Goal: Task Accomplishment & Management: Manage account settings

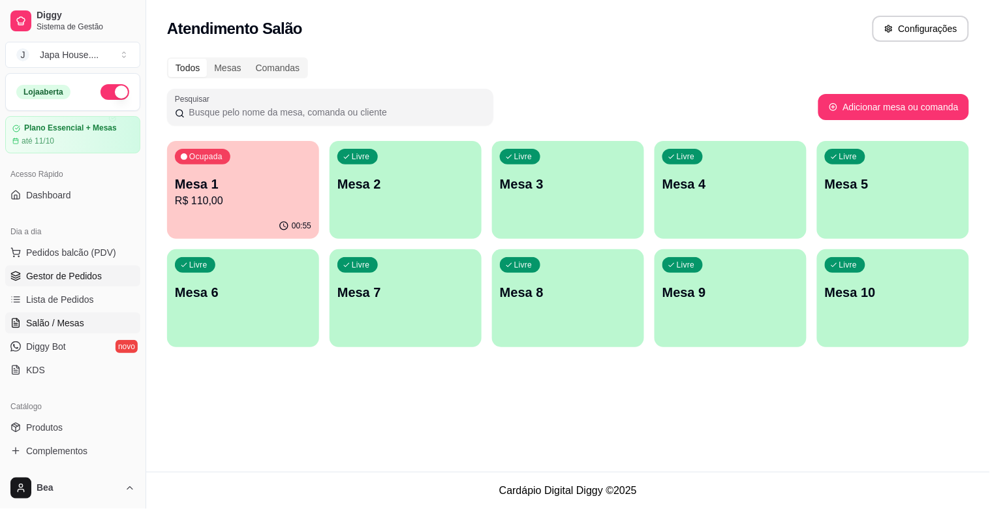
click at [50, 270] on span "Gestor de Pedidos" at bounding box center [64, 275] width 76 height 13
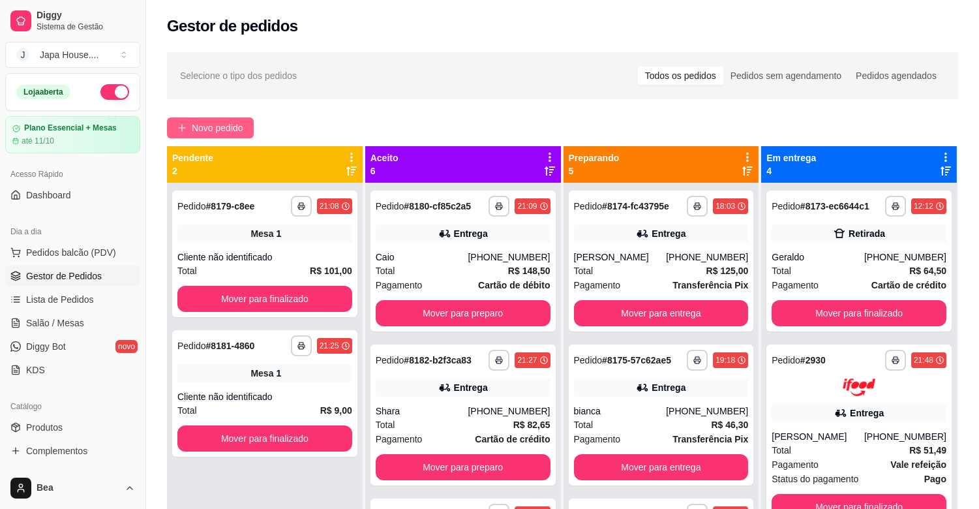
click at [200, 129] on span "Novo pedido" at bounding box center [218, 128] width 52 height 14
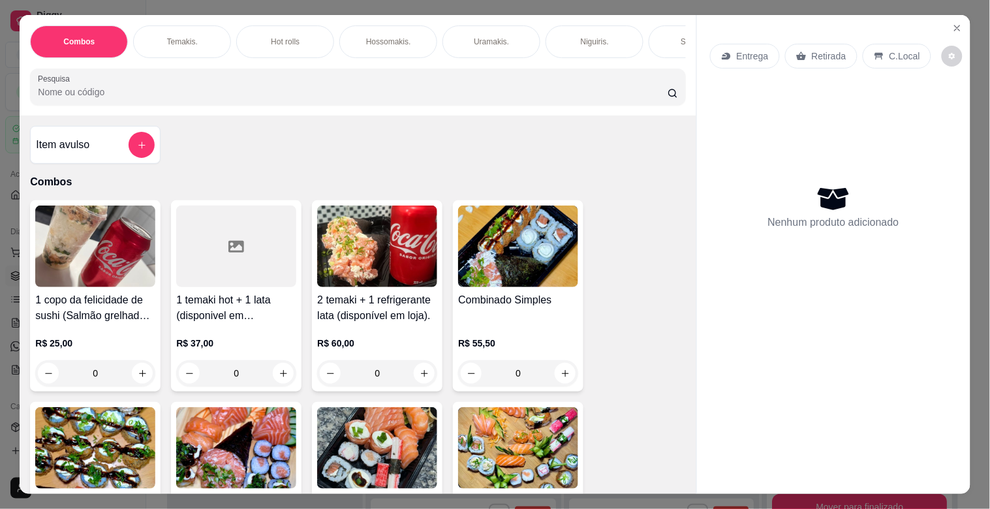
scroll to position [0, 574]
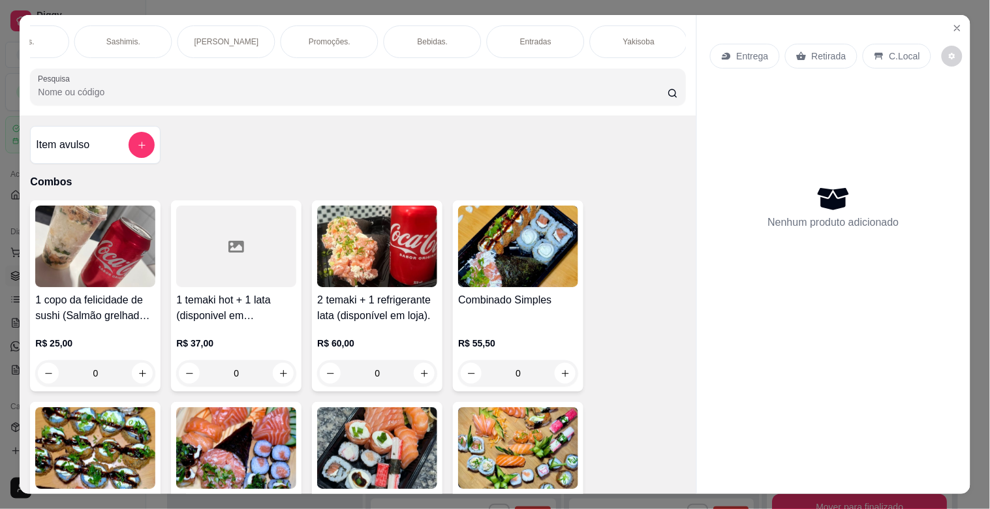
click at [611, 44] on div "Yakisoba" at bounding box center [639, 41] width 98 height 33
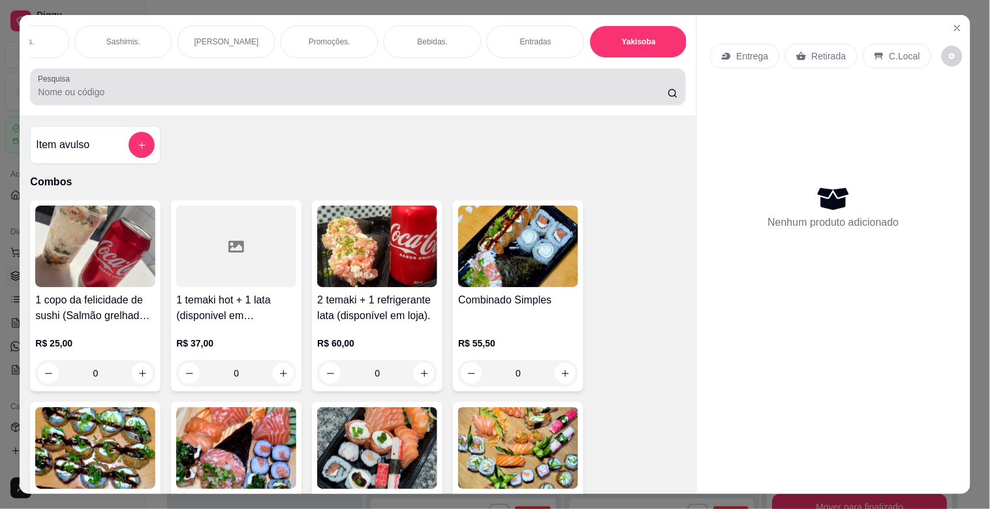
scroll to position [31, 0]
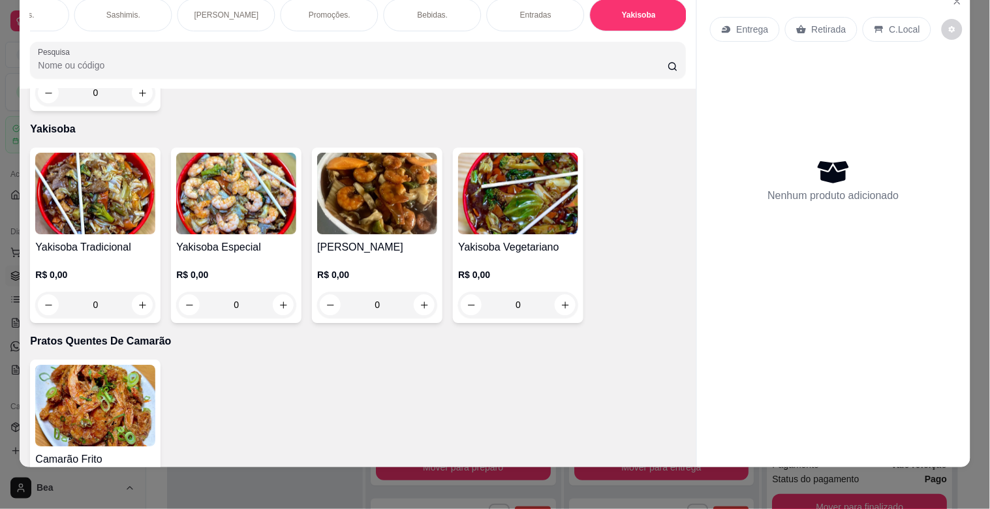
click at [421, 292] on div "0" at bounding box center [377, 305] width 120 height 26
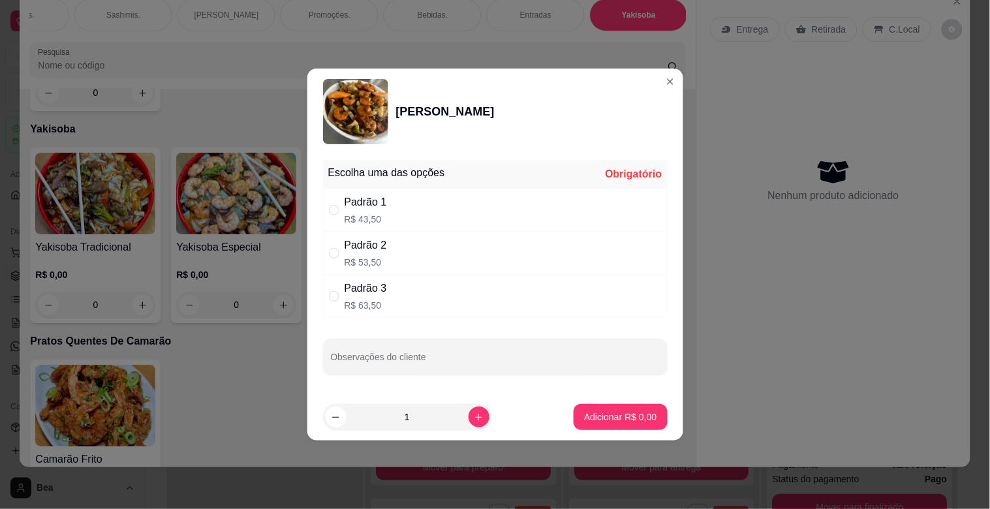
click at [413, 214] on div "Padrão 1 R$ 43,50" at bounding box center [495, 210] width 345 height 43
radio input "true"
click at [598, 421] on p "Adicionar R$ 43,50" at bounding box center [618, 416] width 76 height 12
type input "1"
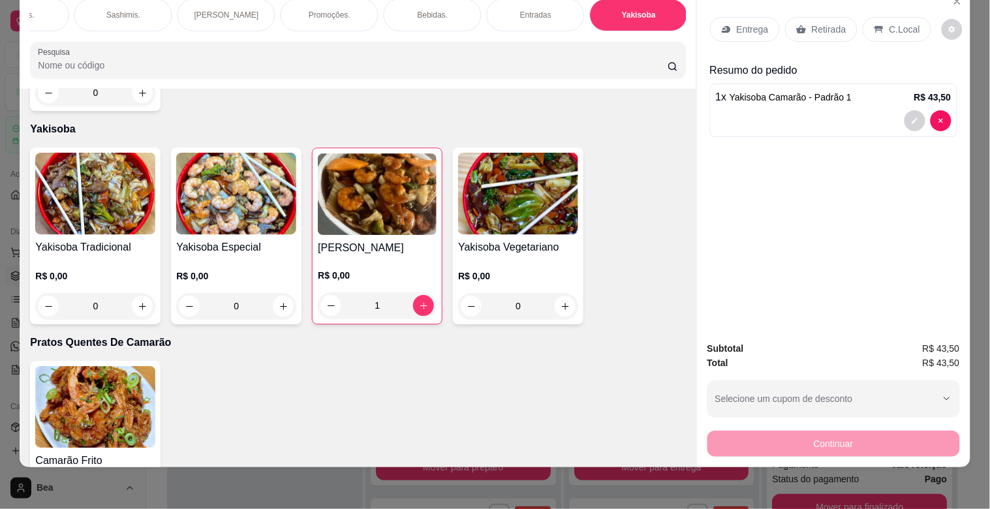
click at [812, 23] on p "Retirada" at bounding box center [829, 29] width 35 height 13
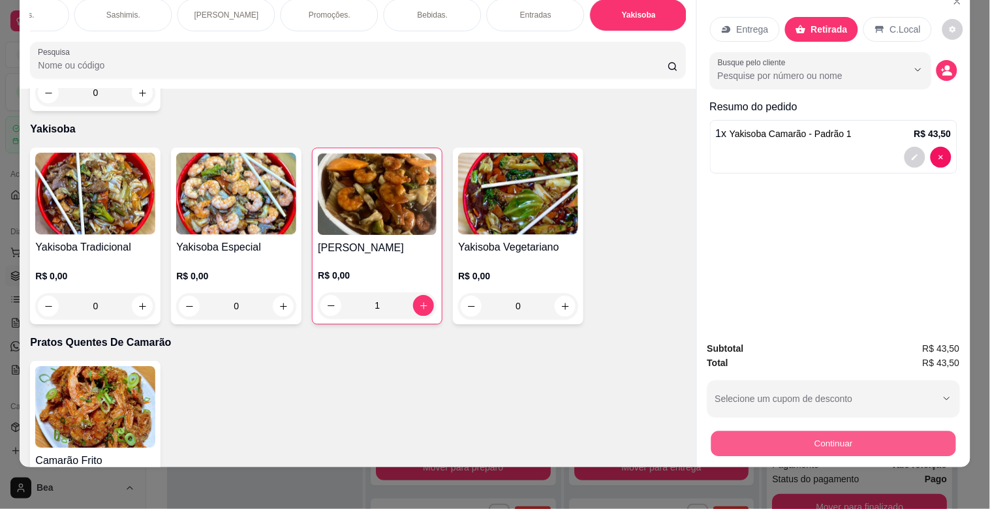
click at [831, 431] on button "Continuar" at bounding box center [833, 443] width 245 height 25
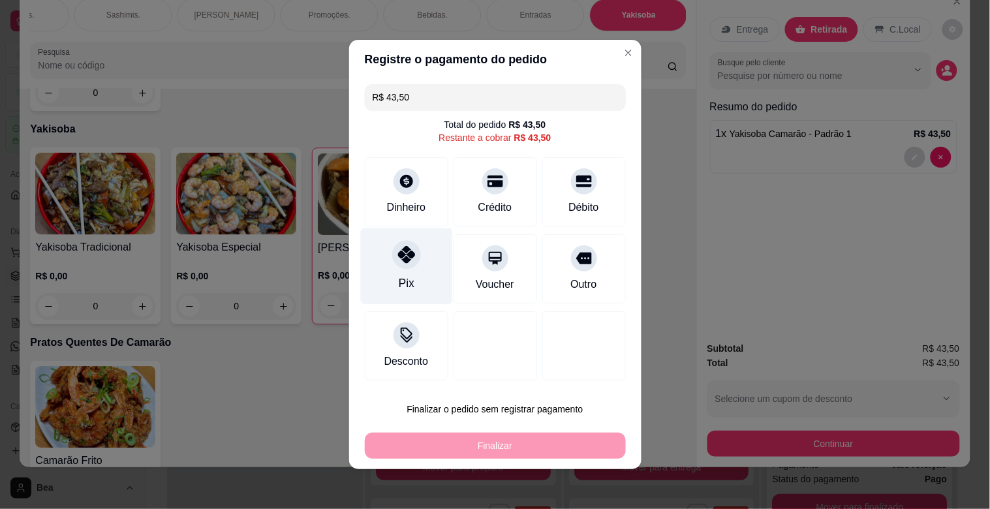
click at [386, 281] on div "Pix" at bounding box center [406, 266] width 92 height 76
type input "R$ 0,00"
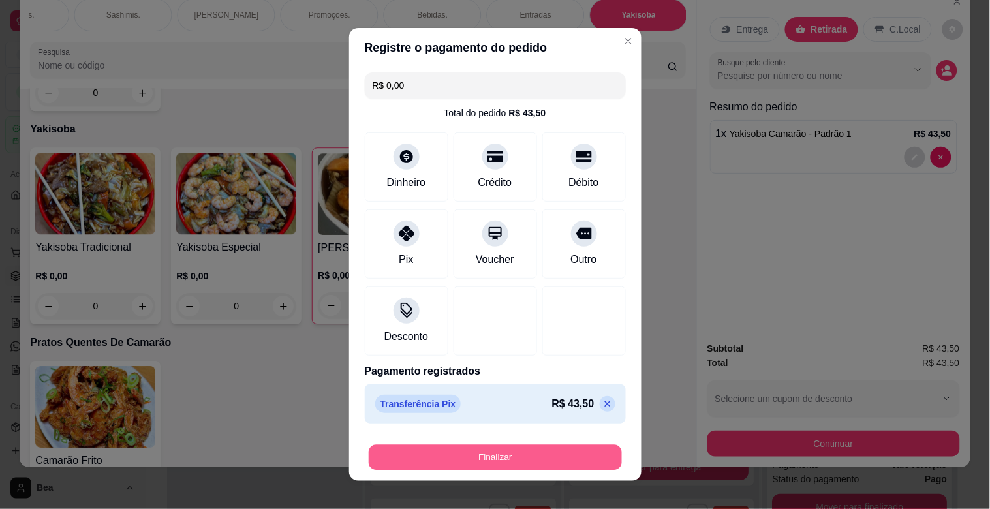
click at [560, 457] on button "Finalizar" at bounding box center [495, 457] width 253 height 25
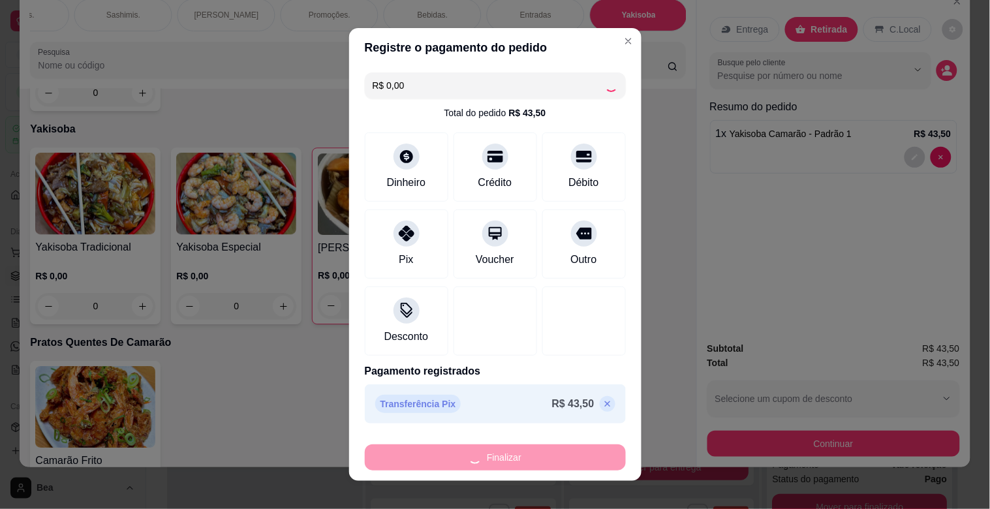
type input "0"
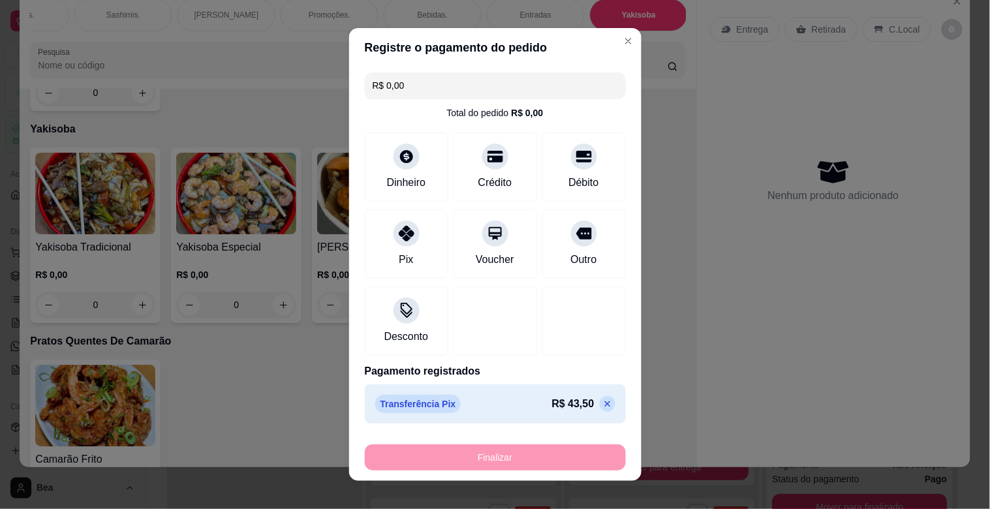
type input "-R$ 43,50"
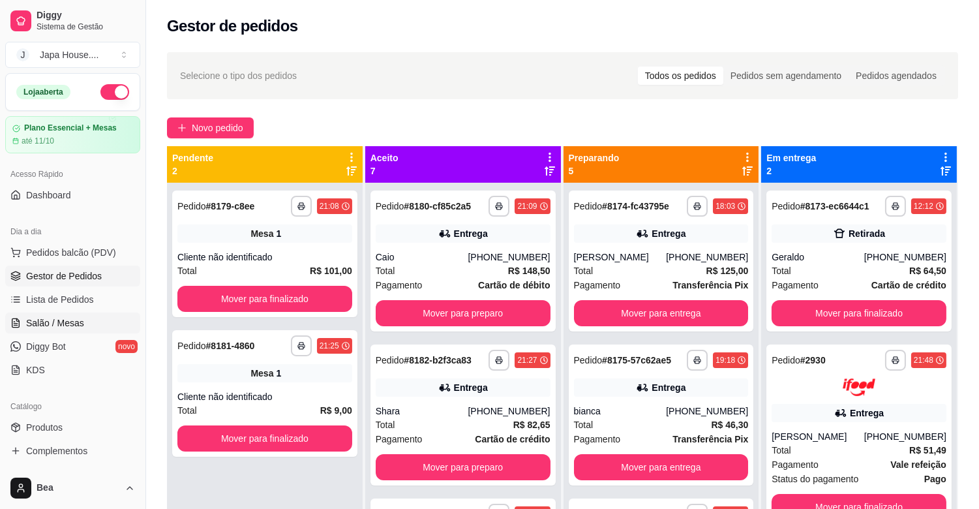
click at [112, 316] on link "Salão / Mesas" at bounding box center [72, 323] width 135 height 21
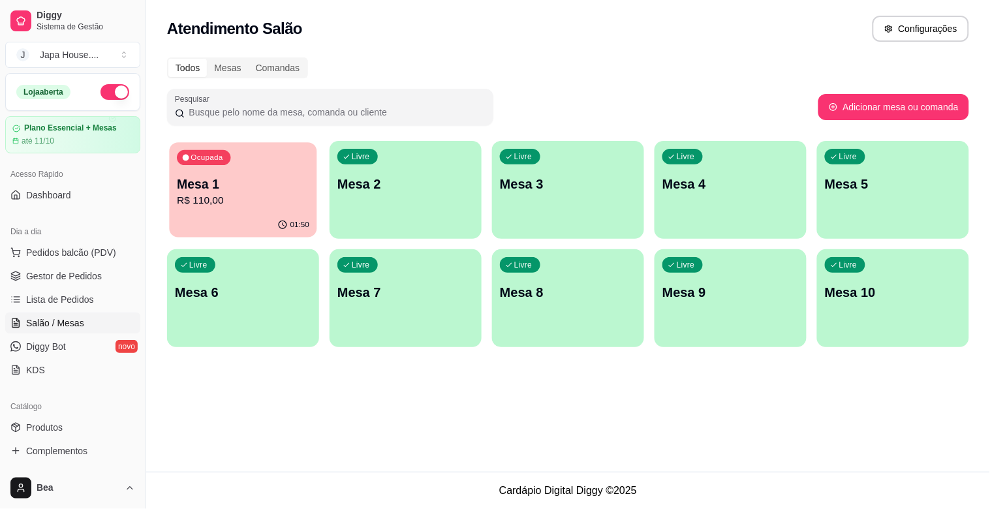
click at [219, 211] on div "Ocupada Mesa 1 R$ 110,00" at bounding box center [242, 177] width 147 height 70
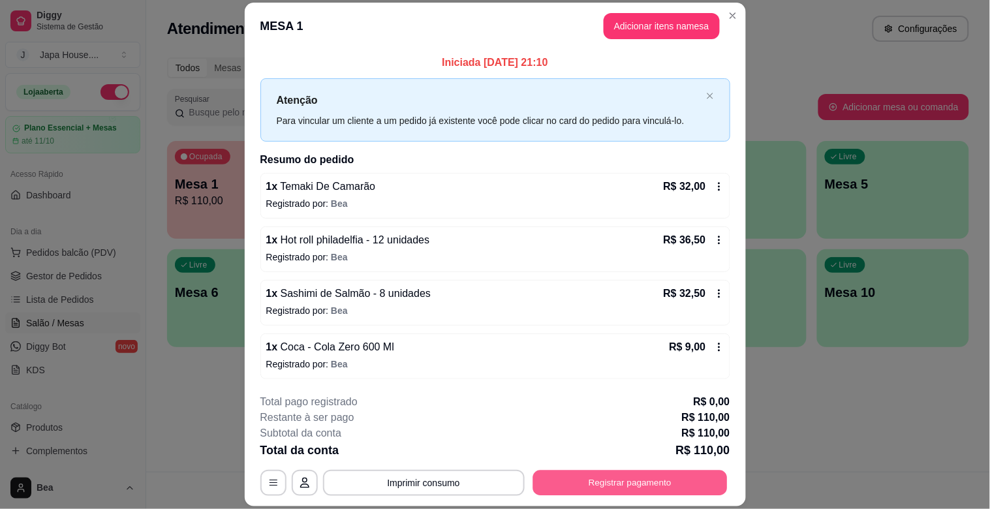
click at [577, 486] on button "Registrar pagamento" at bounding box center [629, 482] width 194 height 25
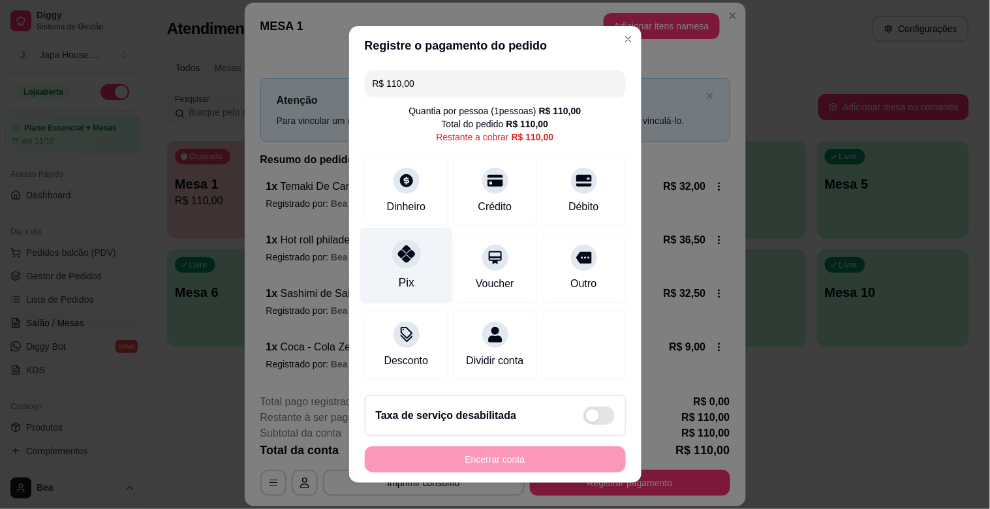
click at [400, 288] on div "Pix" at bounding box center [406, 282] width 16 height 17
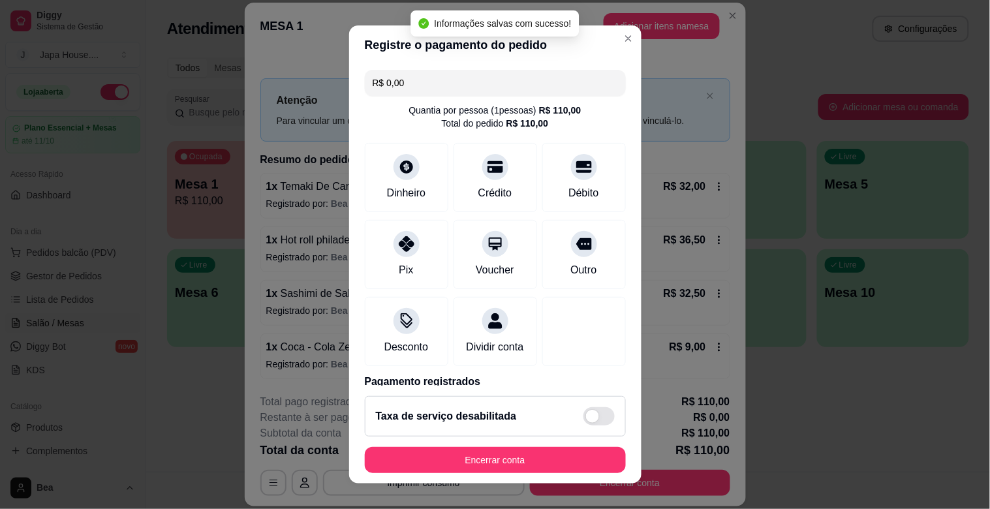
scroll to position [69, 0]
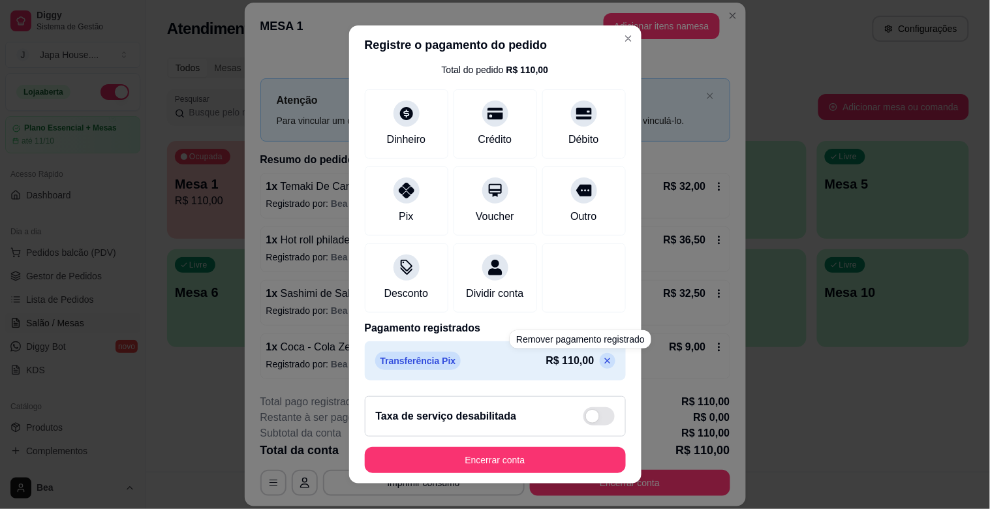
click at [604, 358] on icon at bounding box center [607, 361] width 6 height 6
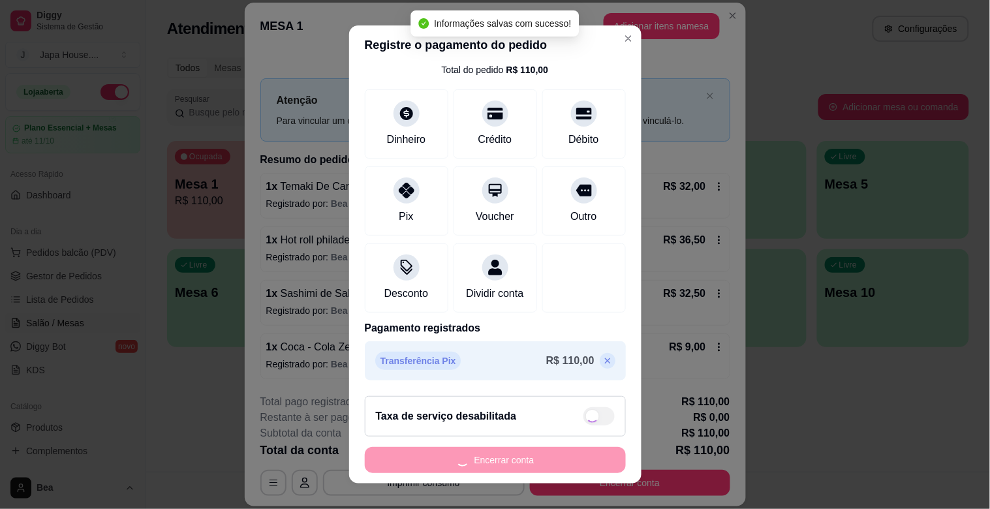
scroll to position [14, 0]
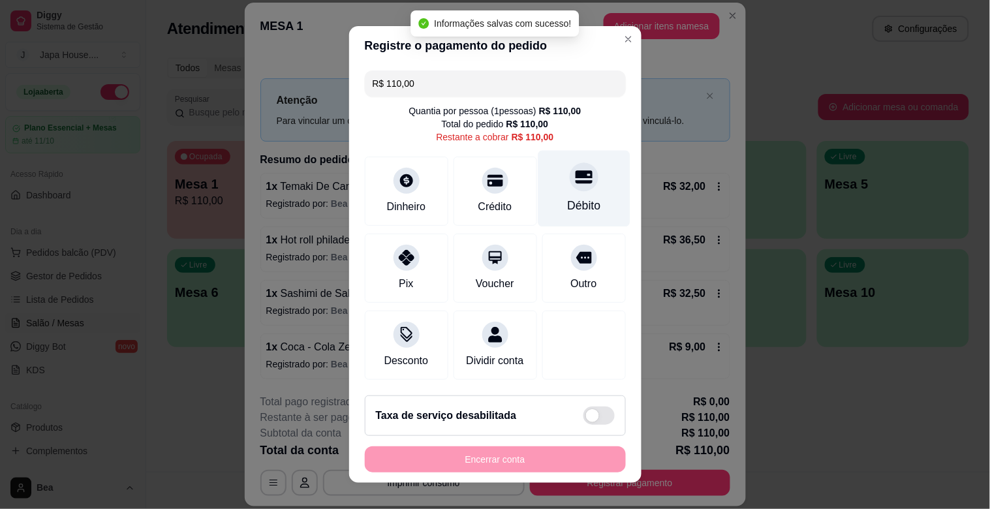
click at [575, 170] on icon at bounding box center [583, 176] width 17 height 17
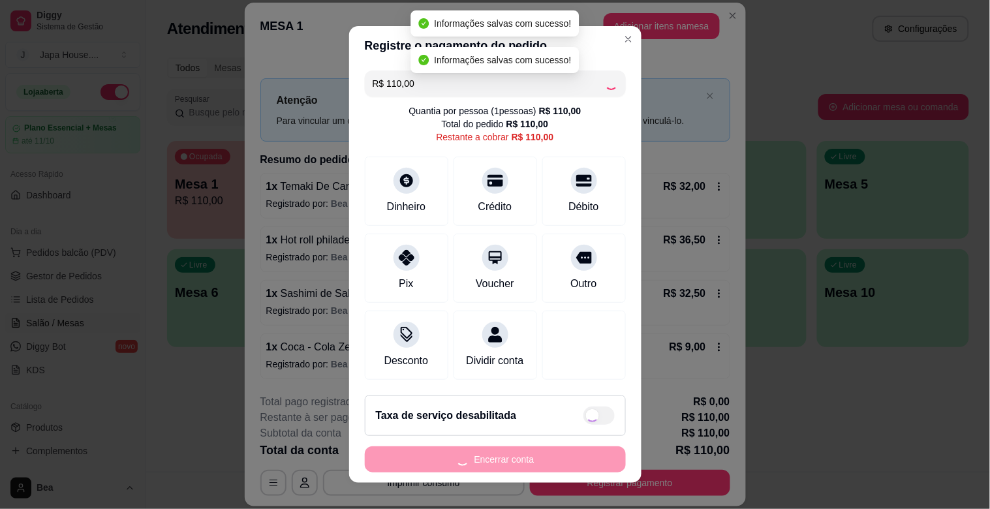
type input "R$ 0,00"
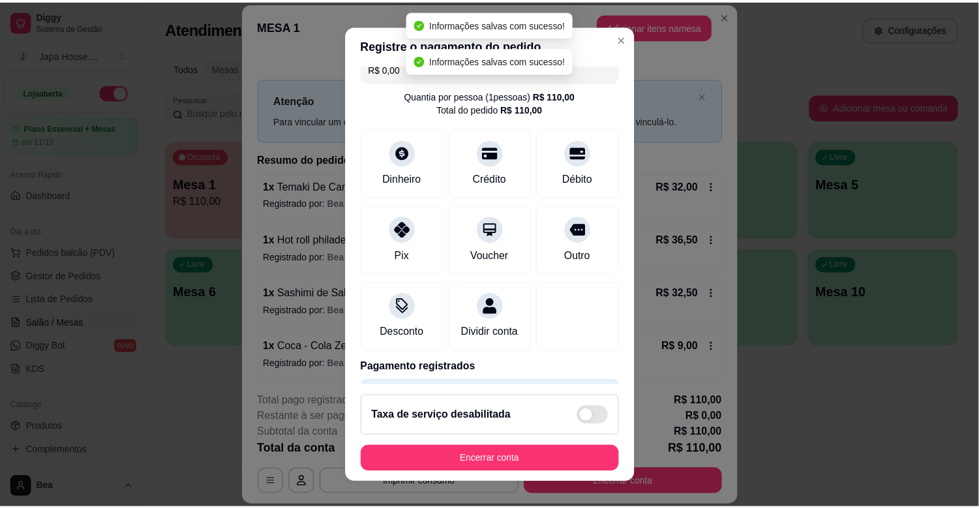
scroll to position [69, 0]
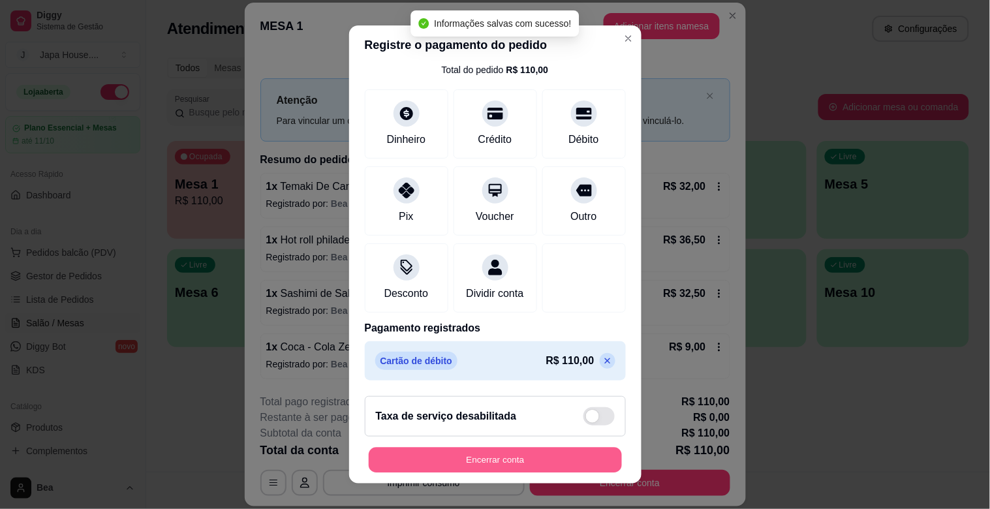
click at [524, 459] on button "Encerrar conta" at bounding box center [495, 460] width 253 height 25
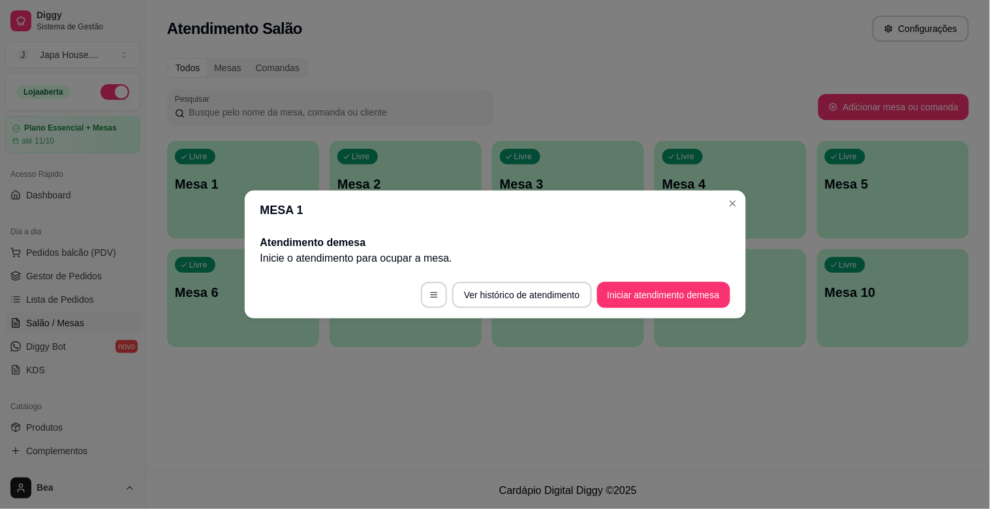
click at [738, 193] on header "MESA 1" at bounding box center [495, 210] width 501 height 39
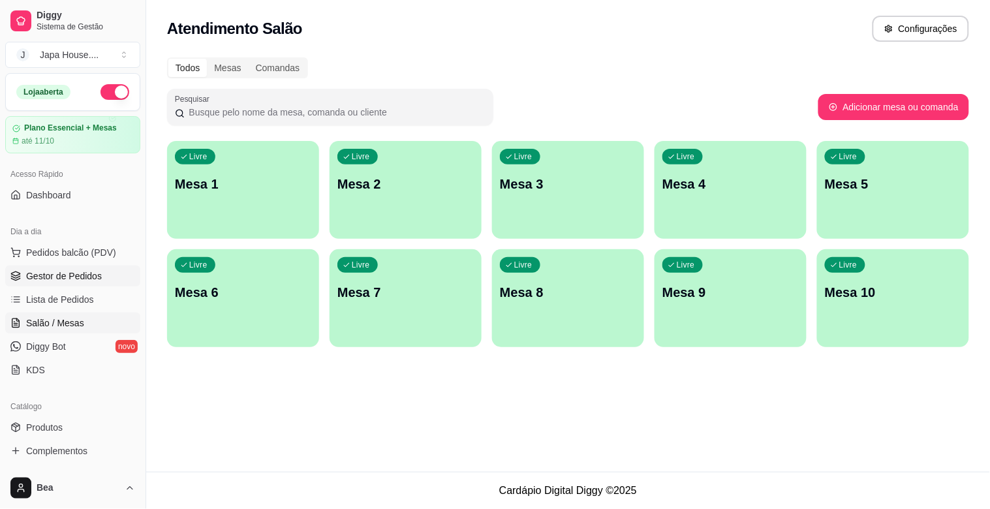
click at [102, 279] on link "Gestor de Pedidos" at bounding box center [72, 276] width 135 height 21
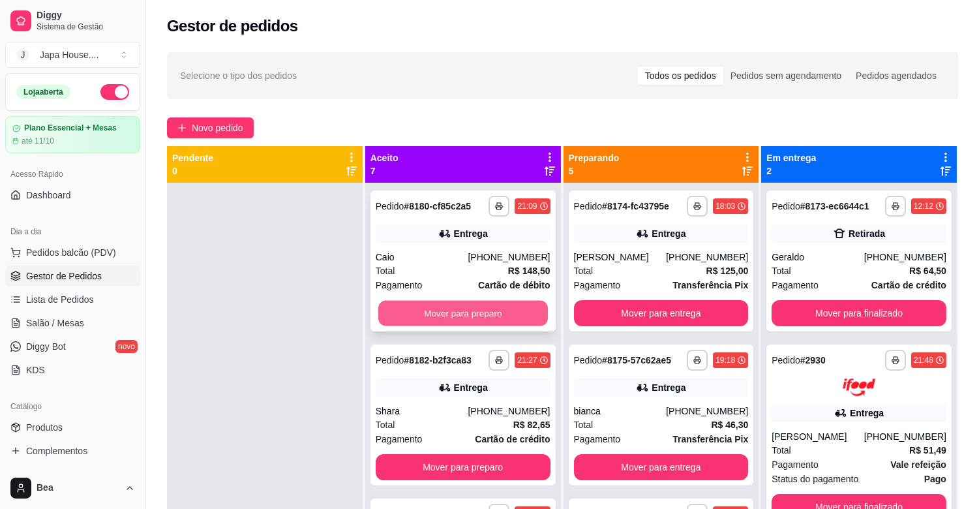
click at [491, 309] on button "Mover para preparo" at bounding box center [463, 313] width 170 height 25
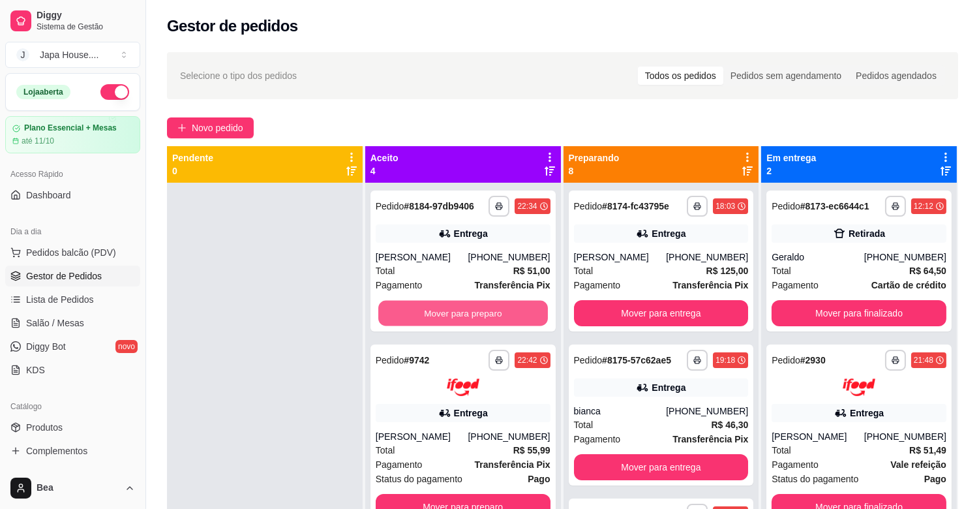
click at [491, 309] on button "Mover para preparo" at bounding box center [463, 313] width 170 height 25
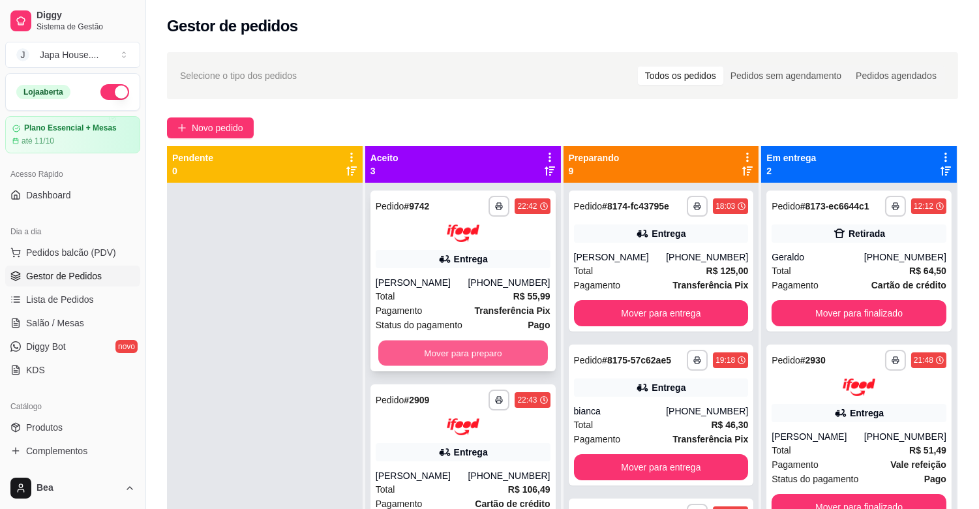
click at [487, 354] on button "Mover para preparo" at bounding box center [463, 352] width 170 height 25
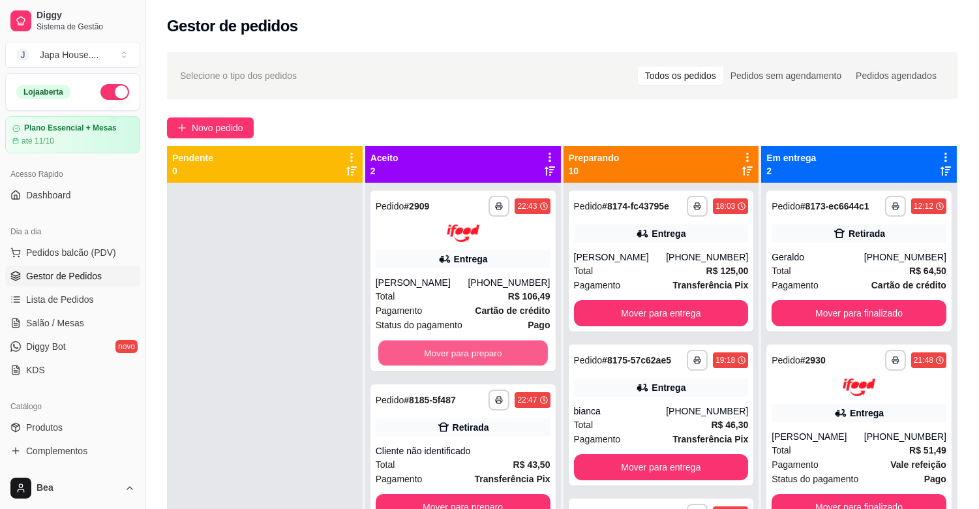
click at [487, 354] on button "Mover para preparo" at bounding box center [463, 352] width 170 height 25
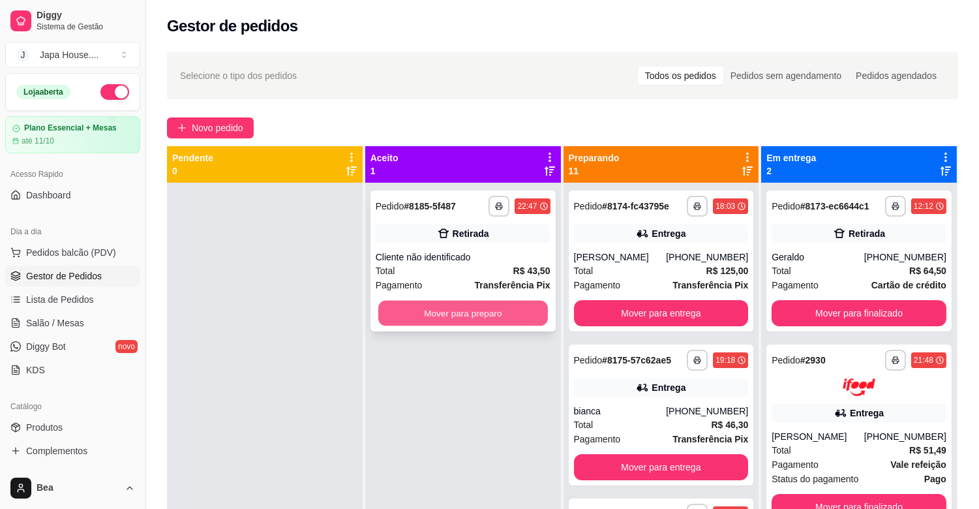
click at [496, 318] on button "Mover para preparo" at bounding box center [463, 313] width 170 height 25
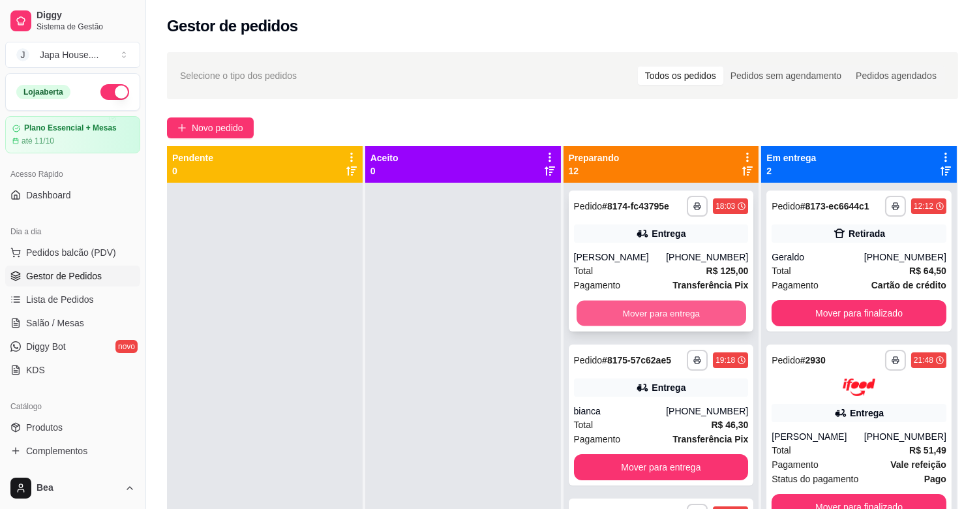
click at [579, 316] on button "Mover para entrega" at bounding box center [662, 313] width 170 height 25
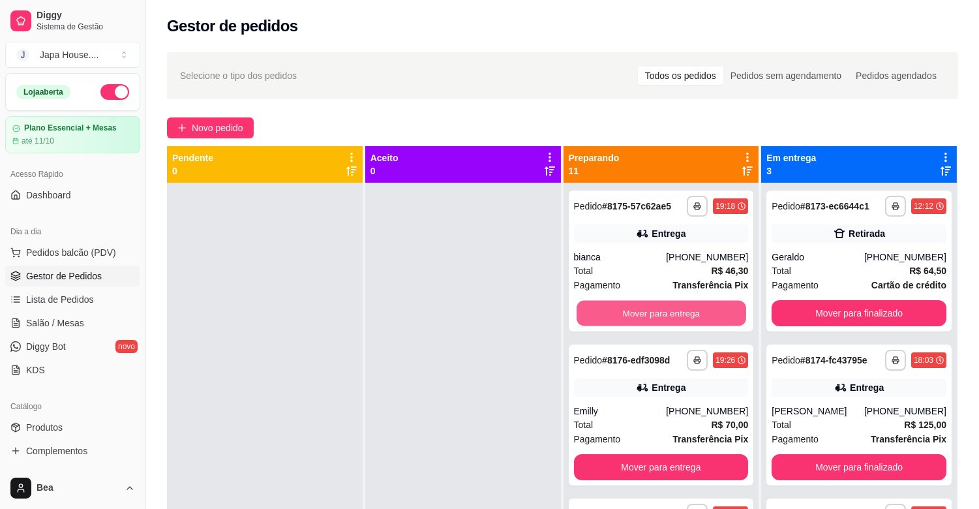
click at [579, 316] on button "Mover para entrega" at bounding box center [662, 313] width 170 height 25
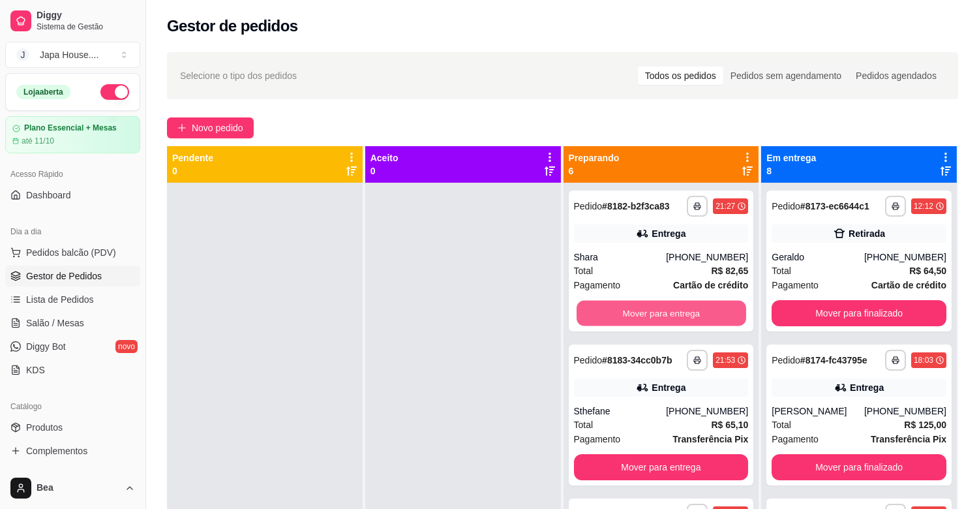
click at [579, 316] on button "Mover para entrega" at bounding box center [662, 313] width 170 height 25
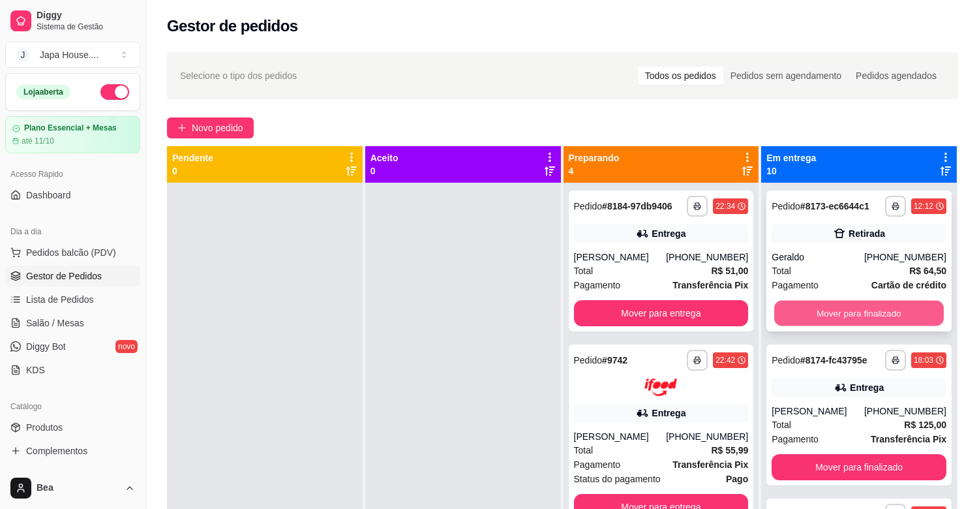
click at [850, 322] on button "Mover para finalizado" at bounding box center [860, 313] width 170 height 25
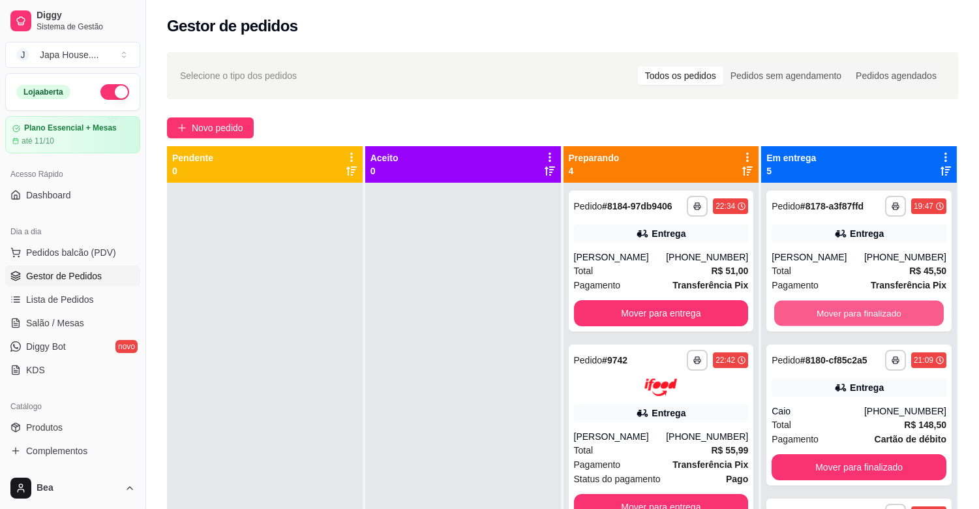
click at [850, 322] on button "Mover para finalizado" at bounding box center [860, 313] width 170 height 25
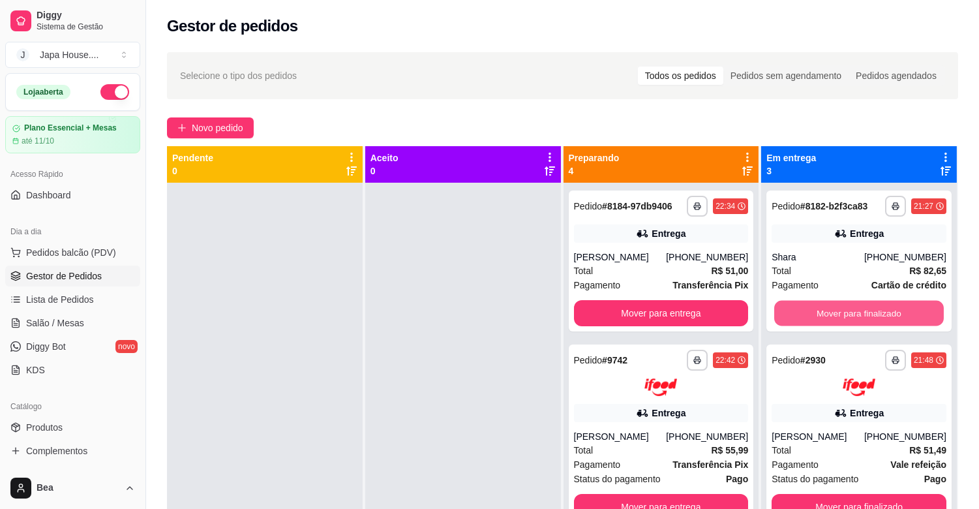
click at [850, 322] on button "Mover para finalizado" at bounding box center [860, 313] width 170 height 25
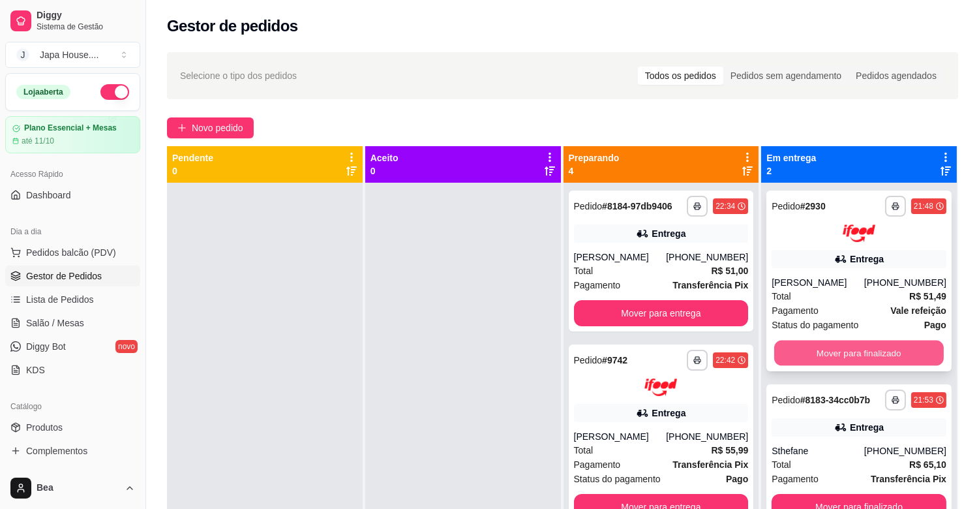
click at [891, 348] on button "Mover para finalizado" at bounding box center [860, 352] width 170 height 25
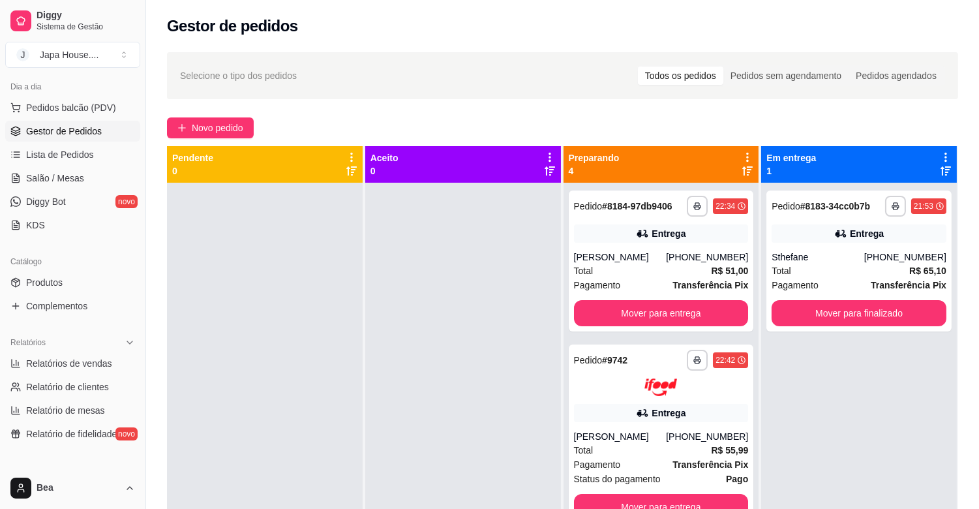
scroll to position [429, 0]
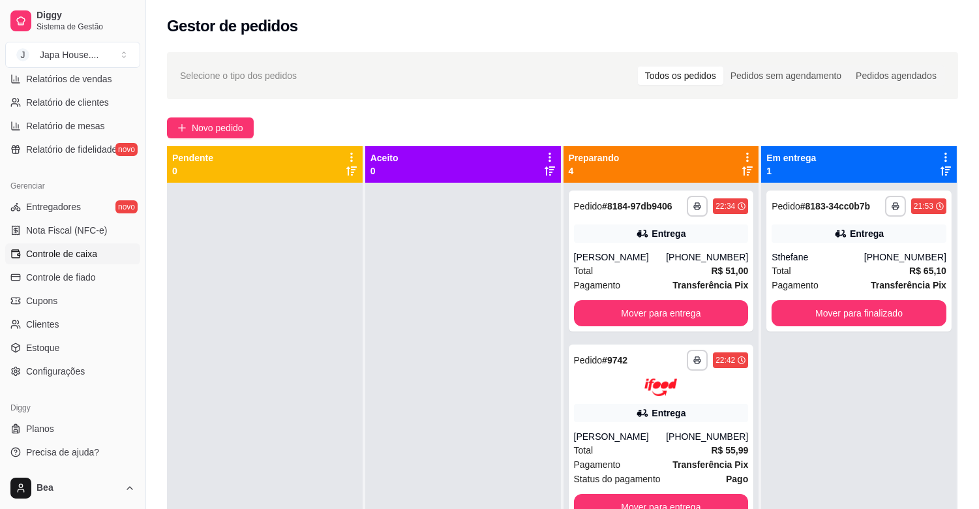
click at [88, 245] on link "Controle de caixa" at bounding box center [72, 253] width 135 height 21
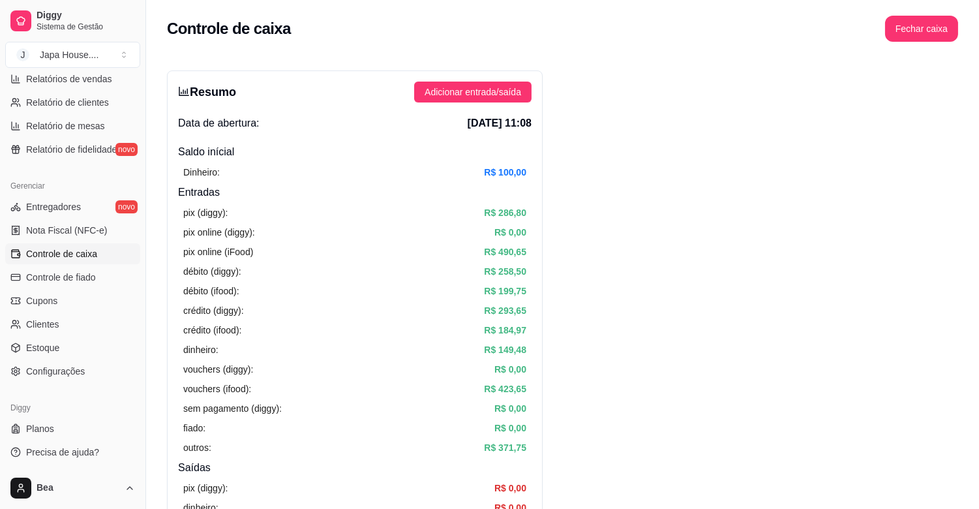
scroll to position [85, 0]
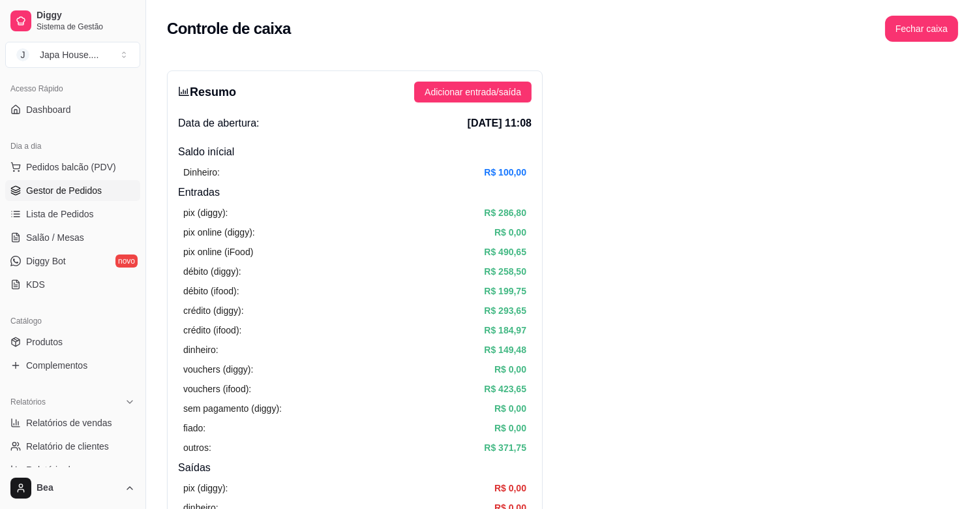
click at [107, 191] on link "Gestor de Pedidos" at bounding box center [72, 190] width 135 height 21
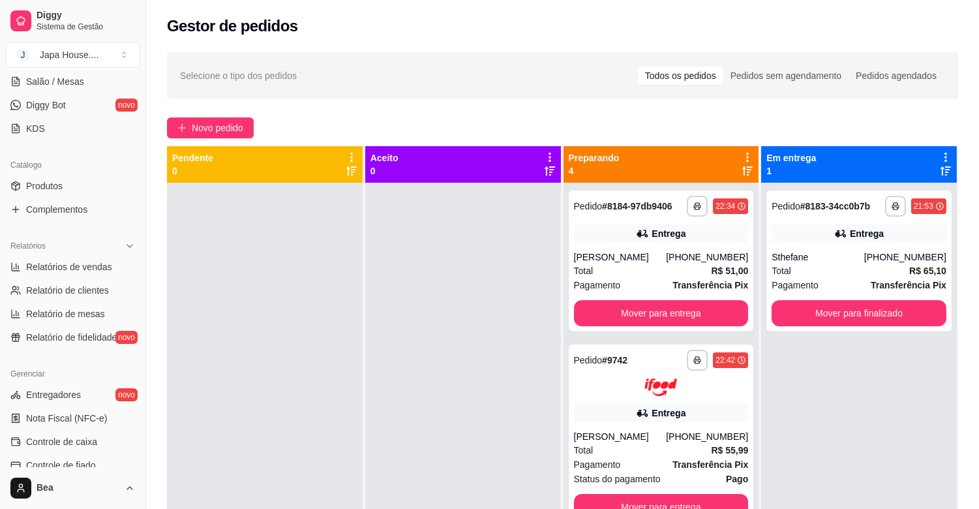
scroll to position [259, 0]
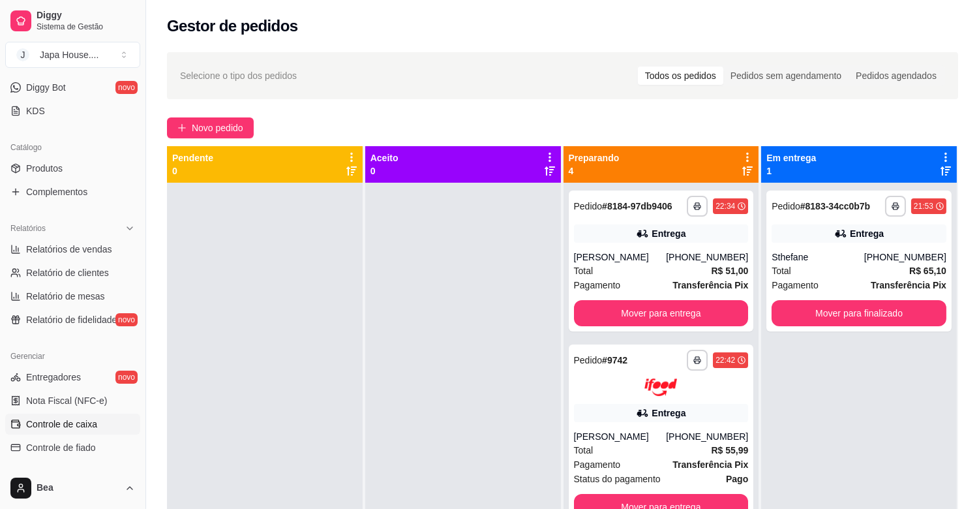
click at [117, 431] on link "Controle de caixa" at bounding box center [72, 424] width 135 height 21
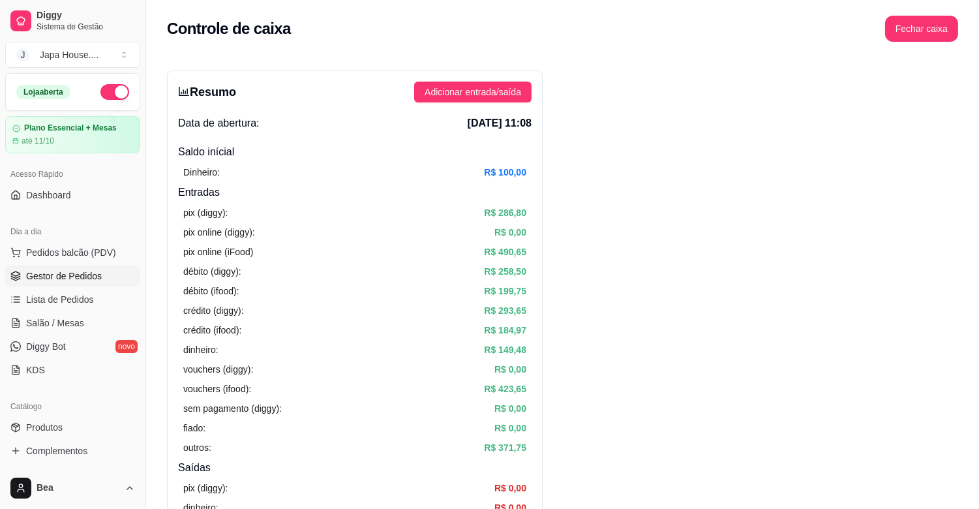
click at [67, 269] on span "Gestor de Pedidos" at bounding box center [64, 275] width 76 height 13
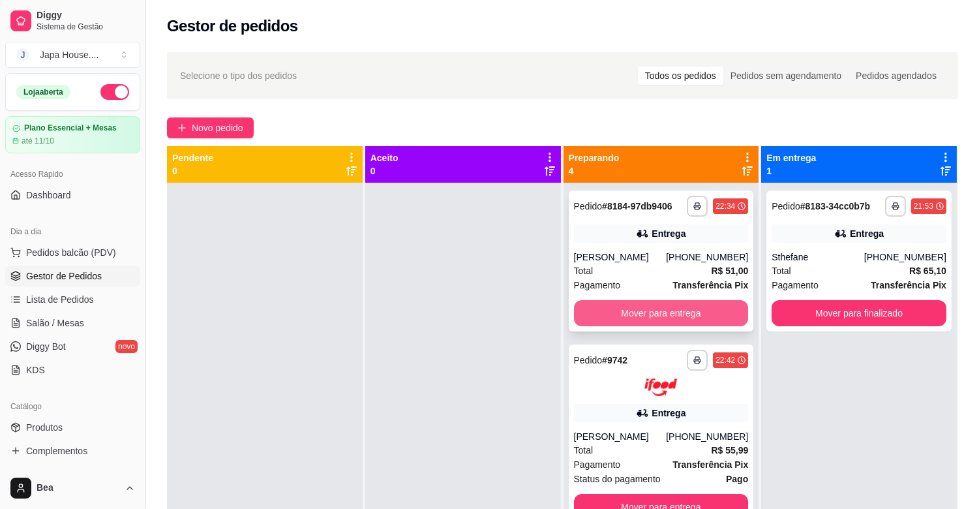
click at [659, 307] on button "Mover para entrega" at bounding box center [661, 313] width 175 height 26
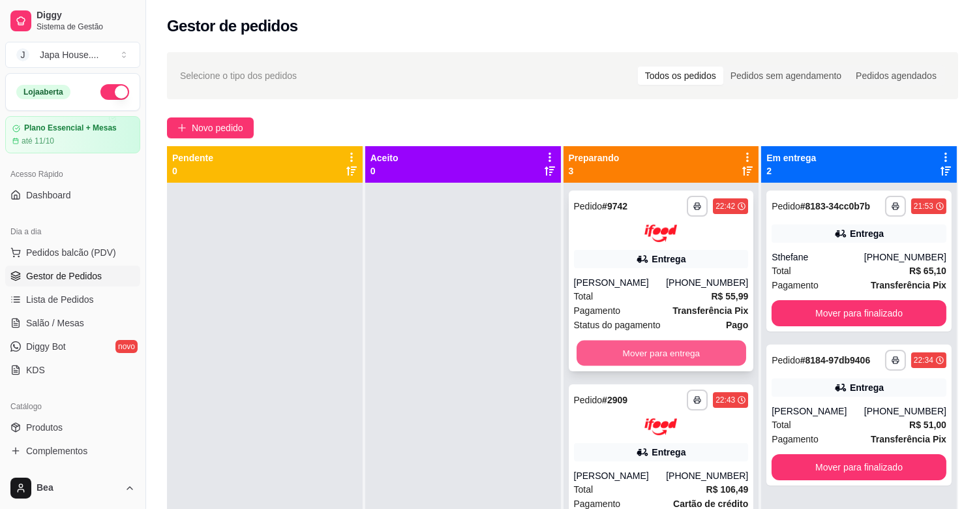
click at [656, 345] on button "Mover para entrega" at bounding box center [662, 352] width 170 height 25
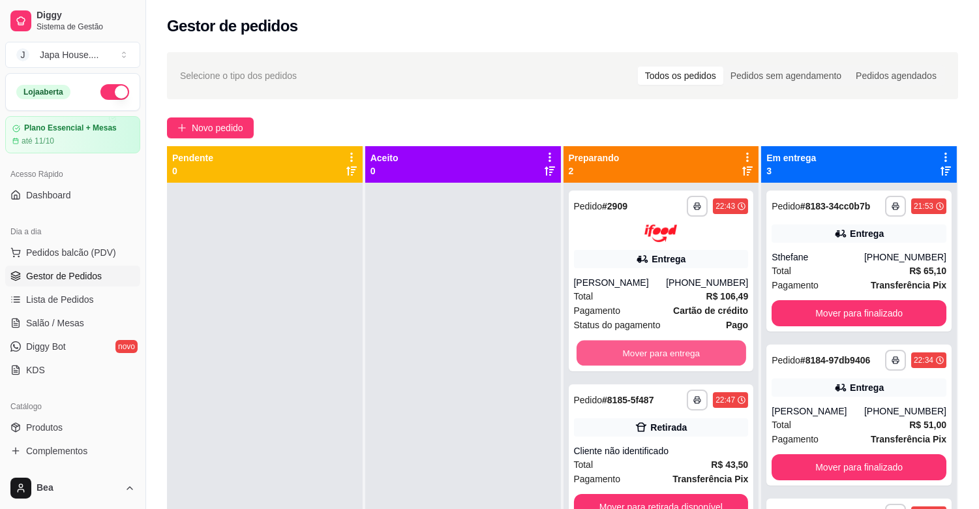
click at [656, 345] on button "Mover para entrega" at bounding box center [662, 352] width 170 height 25
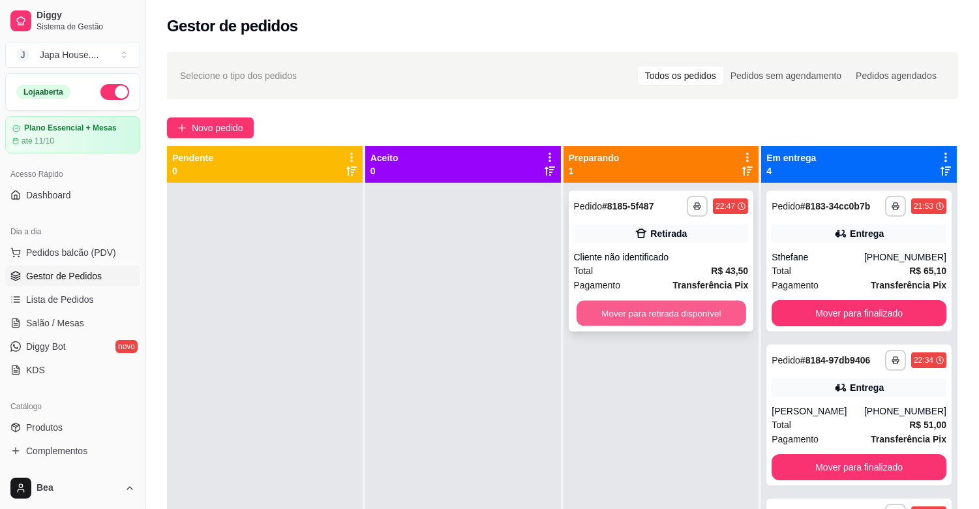
click at [662, 316] on button "Mover para retirada disponível" at bounding box center [662, 313] width 170 height 25
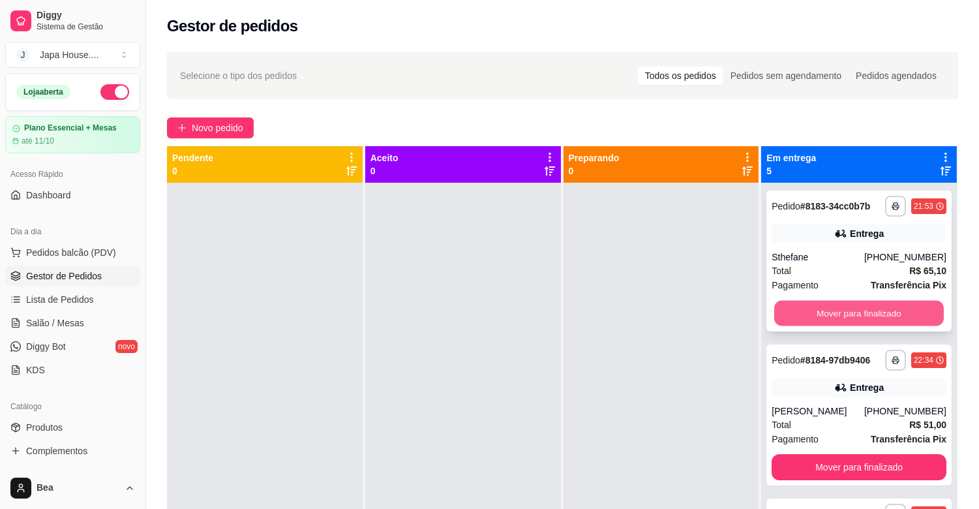
click at [820, 318] on button "Mover para finalizado" at bounding box center [860, 313] width 170 height 25
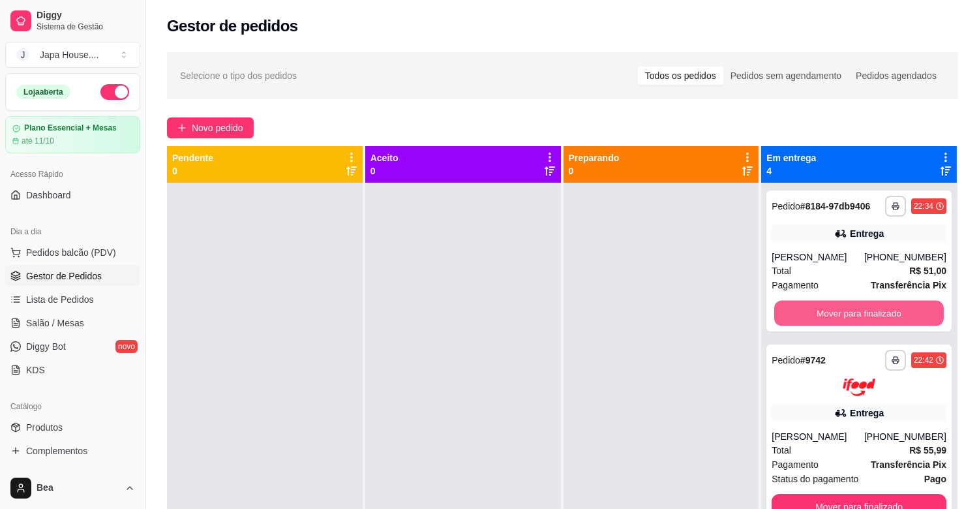
click at [820, 318] on button "Mover para finalizado" at bounding box center [860, 313] width 170 height 25
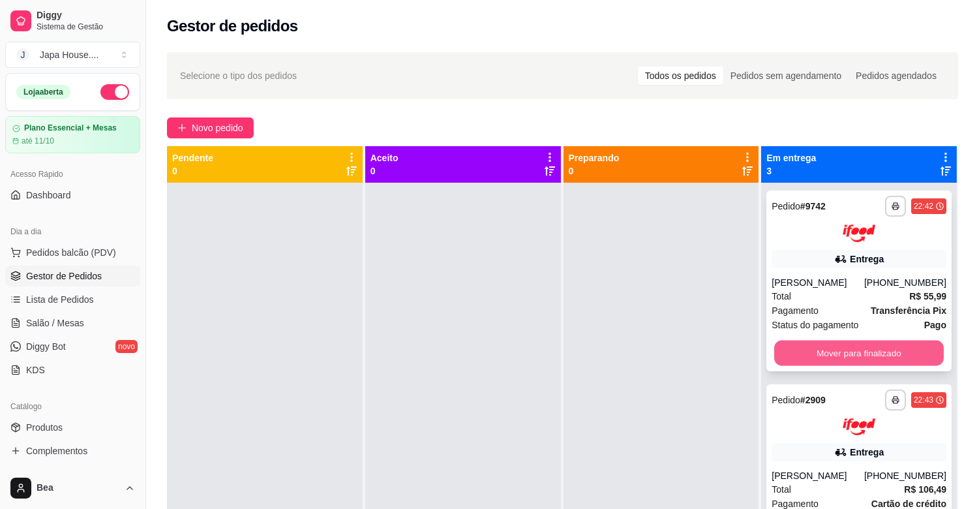
click at [819, 344] on button "Mover para finalizado" at bounding box center [860, 352] width 170 height 25
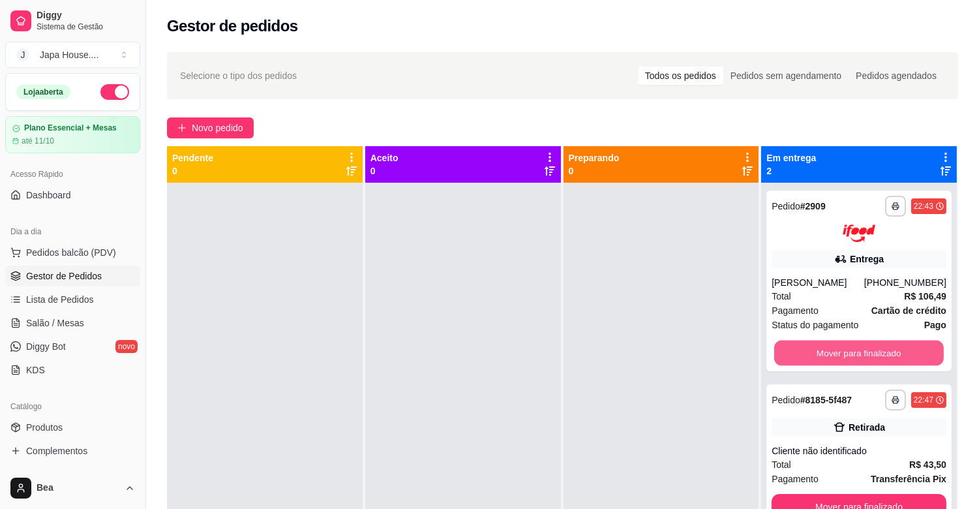
click at [819, 344] on button "Mover para finalizado" at bounding box center [860, 352] width 170 height 25
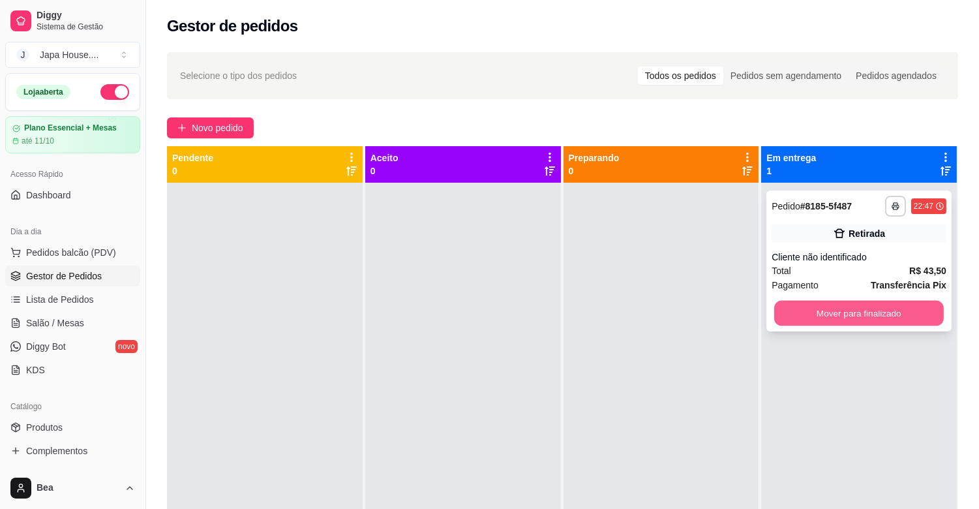
click at [824, 317] on button "Mover para finalizado" at bounding box center [860, 313] width 170 height 25
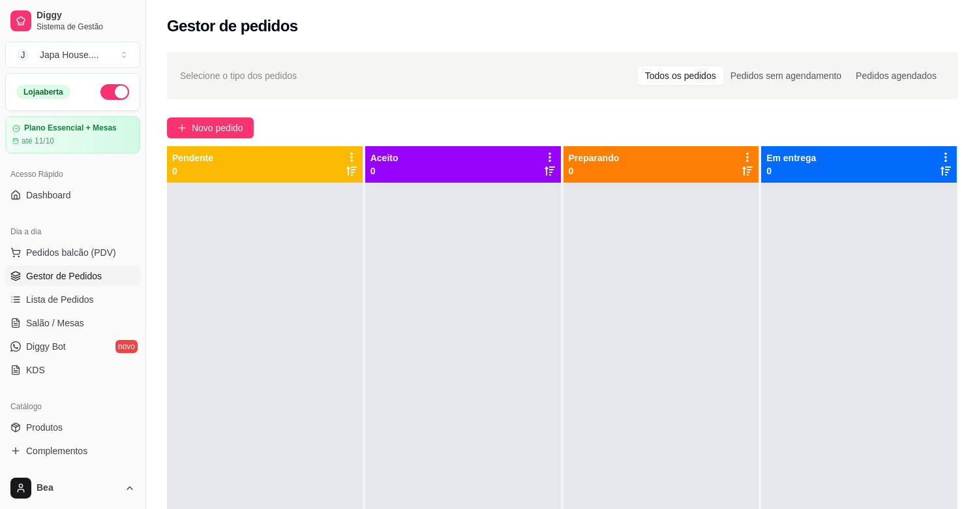
scroll to position [344, 0]
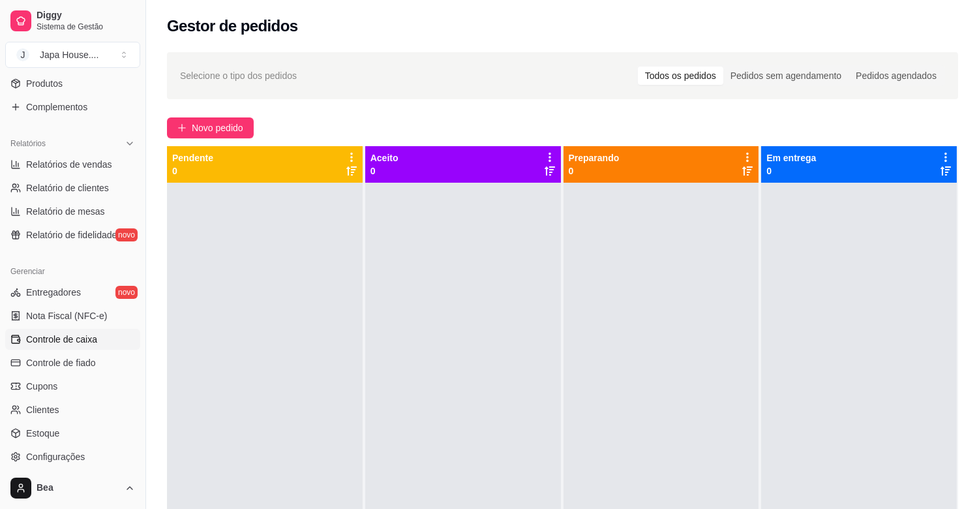
click at [106, 330] on link "Controle de caixa" at bounding box center [72, 339] width 135 height 21
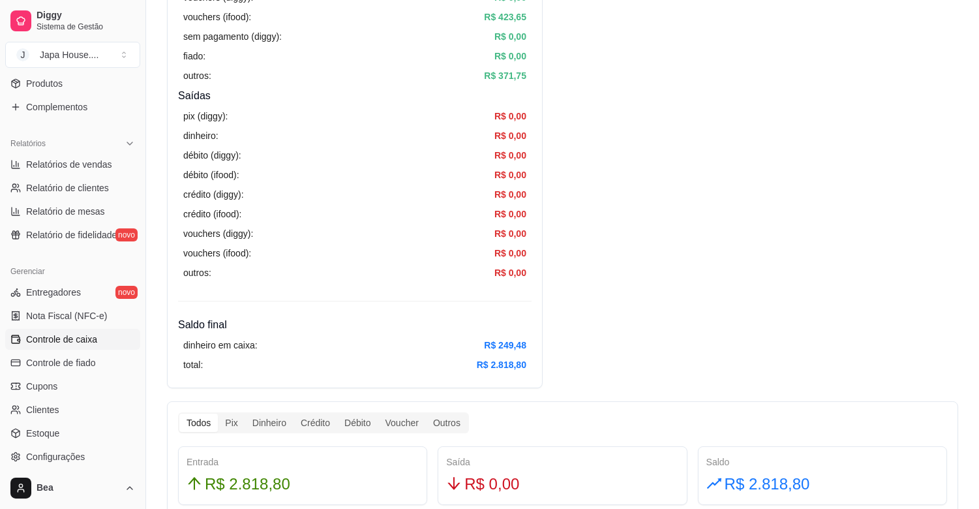
scroll to position [464, 0]
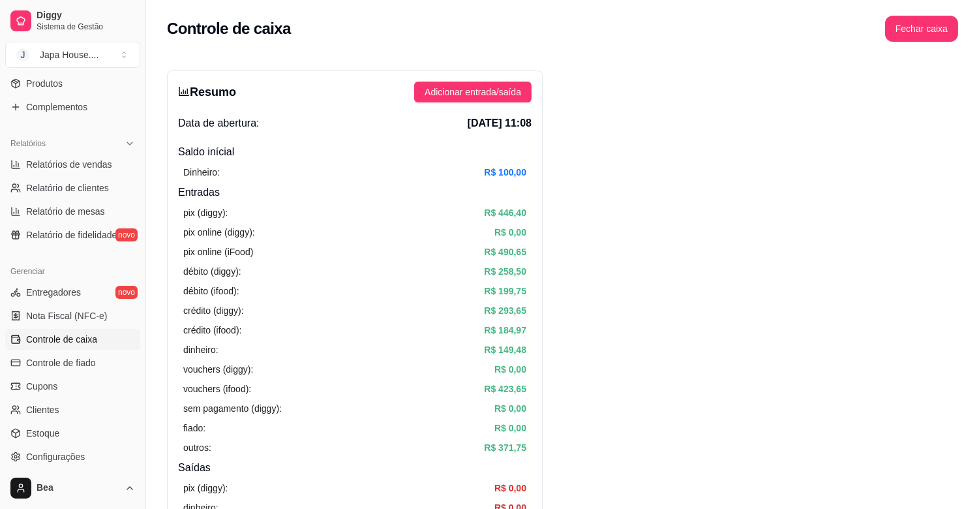
scroll to position [0, 0]
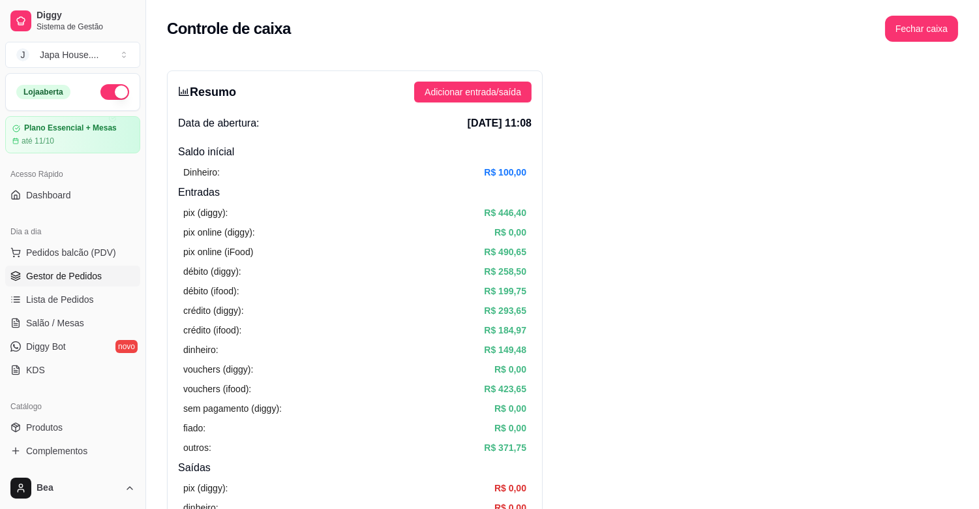
click at [84, 275] on span "Gestor de Pedidos" at bounding box center [64, 275] width 76 height 13
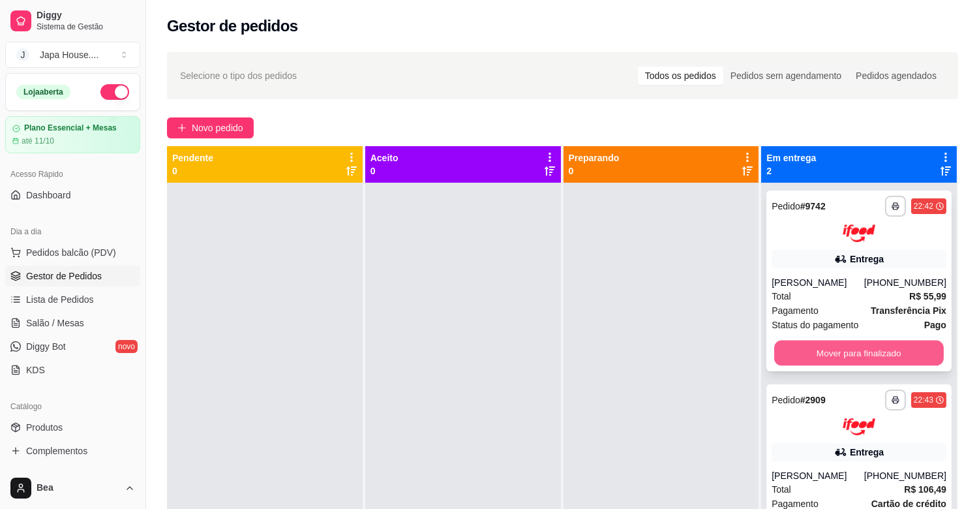
click at [829, 345] on button "Mover para finalizado" at bounding box center [860, 352] width 170 height 25
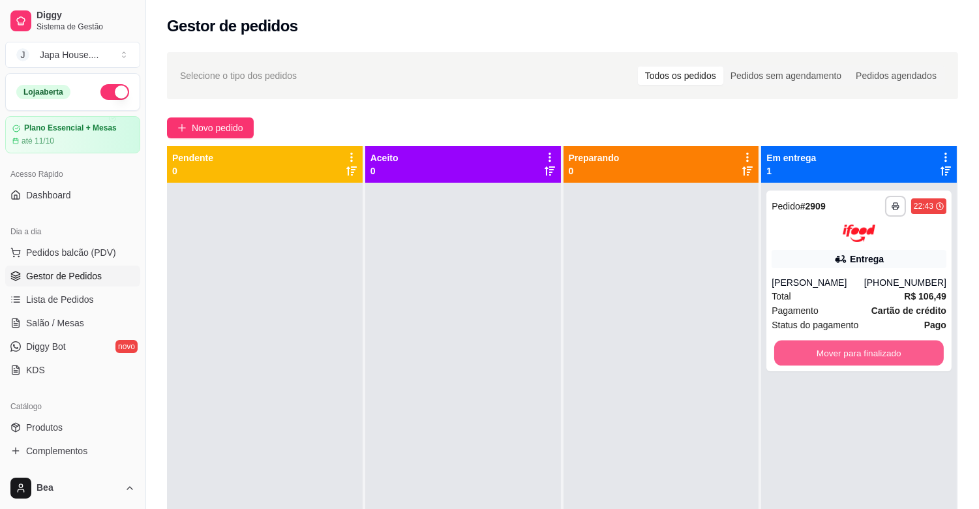
click at [829, 345] on button "Mover para finalizado" at bounding box center [860, 352] width 170 height 25
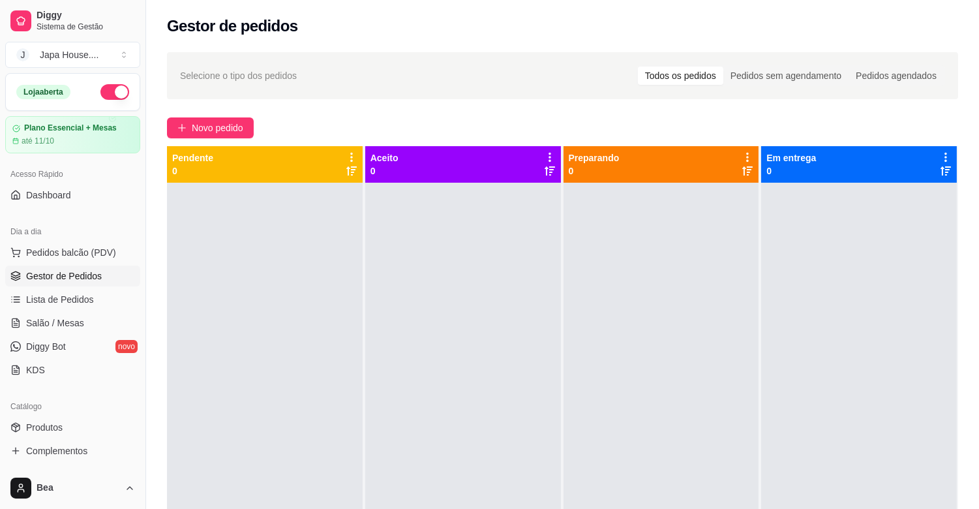
scroll to position [344, 0]
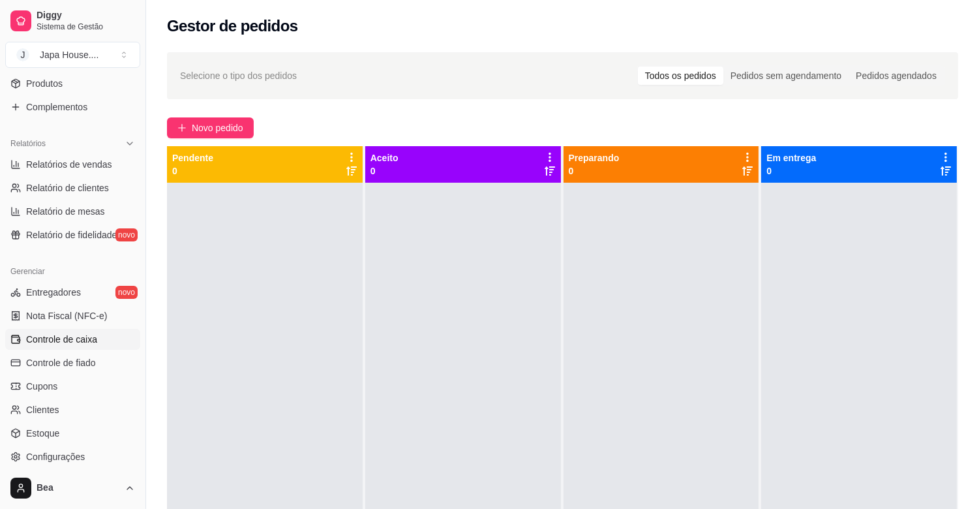
click at [57, 339] on span "Controle de caixa" at bounding box center [61, 339] width 71 height 13
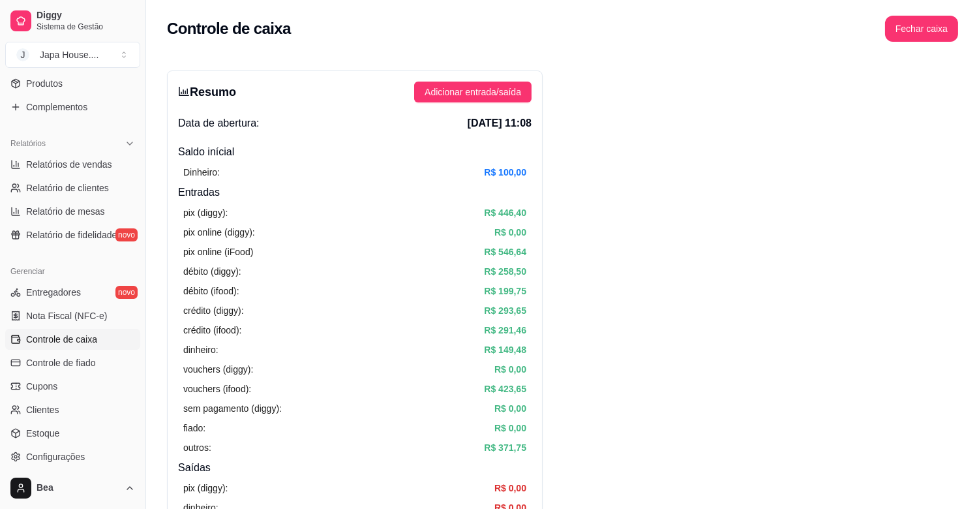
click at [915, 29] on button "Fechar caixa" at bounding box center [922, 28] width 71 height 25
click at [967, 108] on button "Sim" at bounding box center [958, 116] width 26 height 16
